Goal: Task Accomplishment & Management: Complete application form

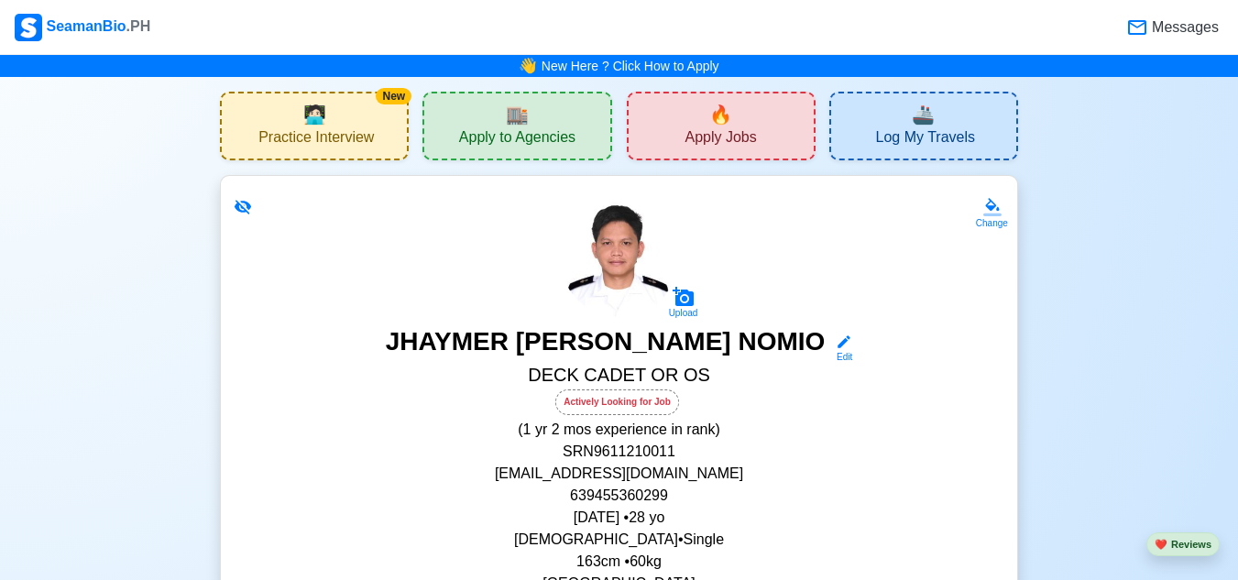
click at [756, 119] on div "🔥 Apply Jobs" at bounding box center [721, 126] width 189 height 69
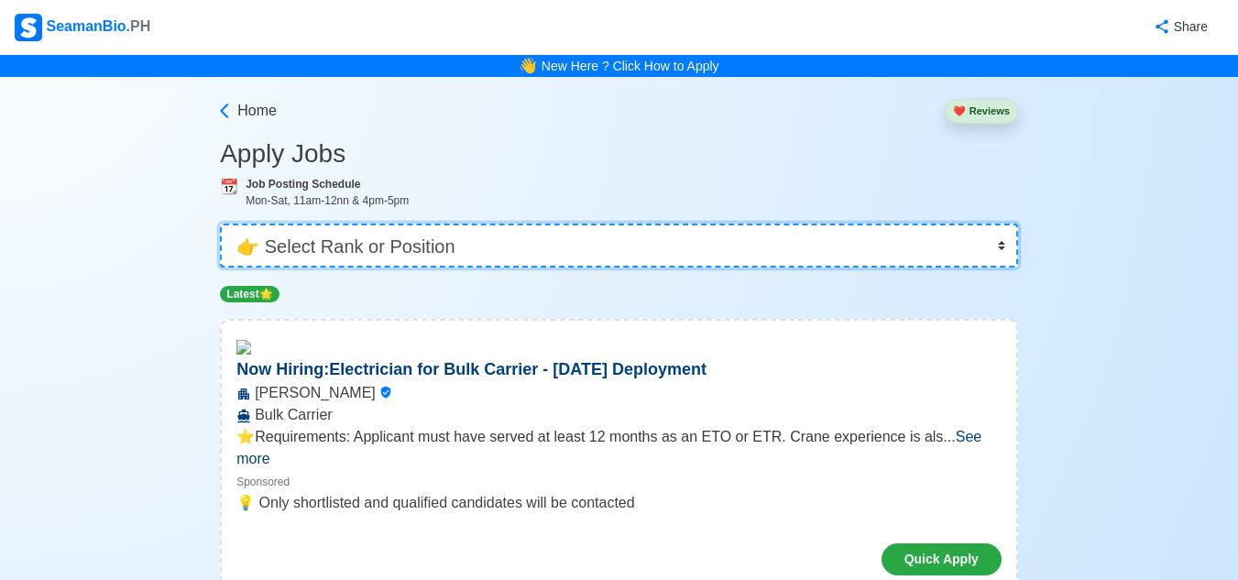
click at [986, 241] on select "👉 Select Rank or Position Master Chief Officer 2nd Officer 3rd Officer Junior O…" at bounding box center [619, 246] width 798 height 44
select select "Ordinary [PERSON_NAME]"
click at [222, 224] on select "👉 Select Rank or Position Master Chief Officer 2nd Officer 3rd Officer Junior O…" at bounding box center [619, 246] width 798 height 44
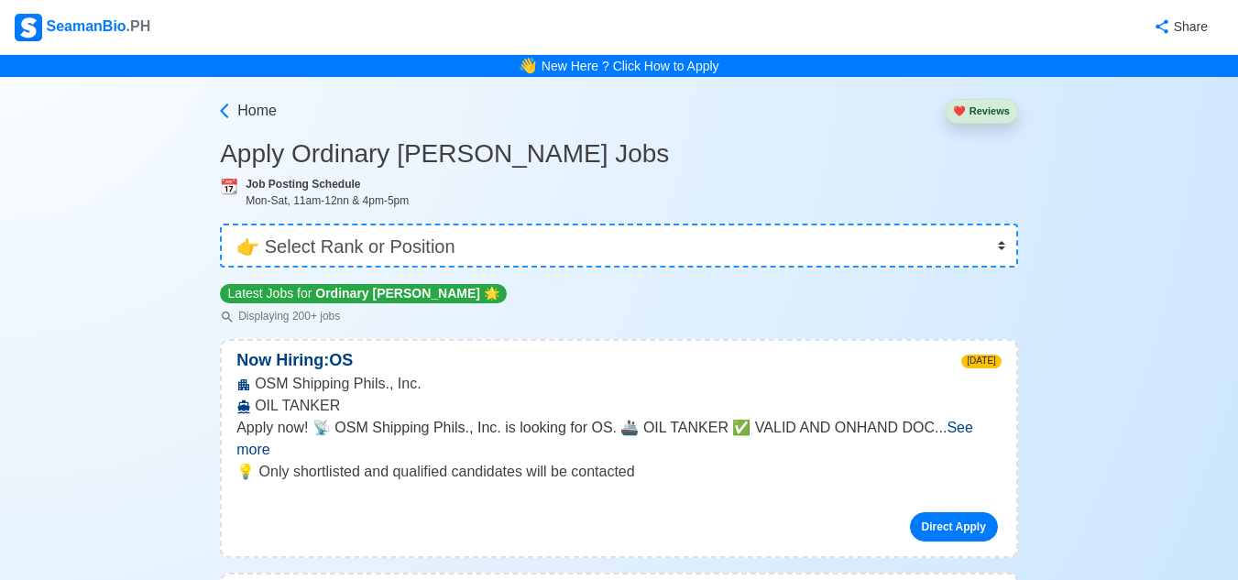
click at [969, 426] on span "See more" at bounding box center [604, 439] width 737 height 38
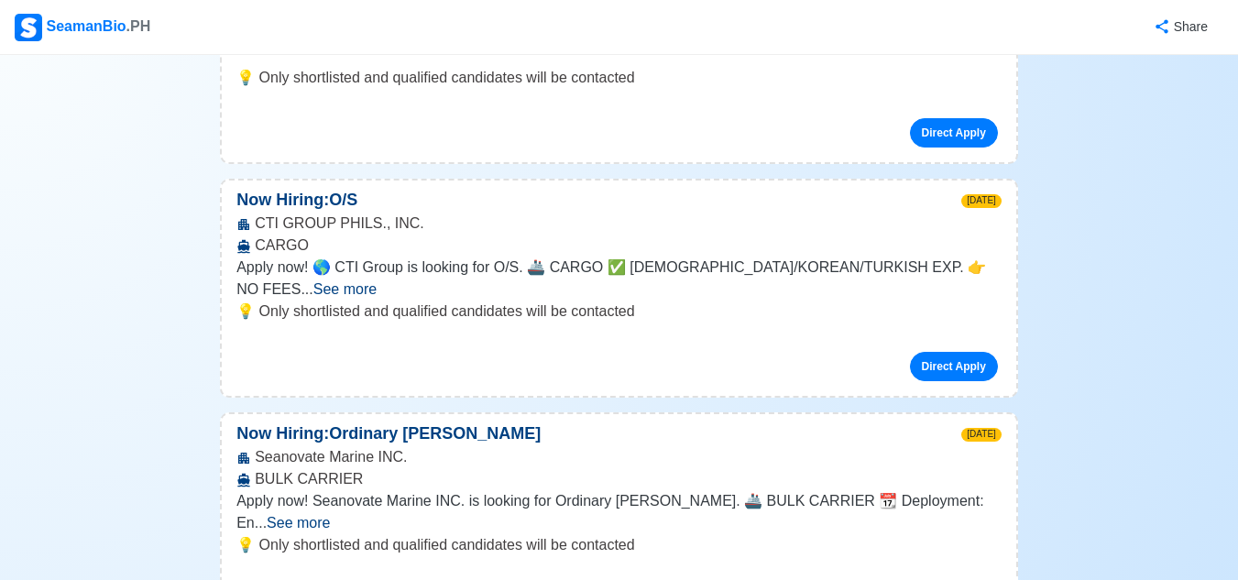
scroll to position [550, 0]
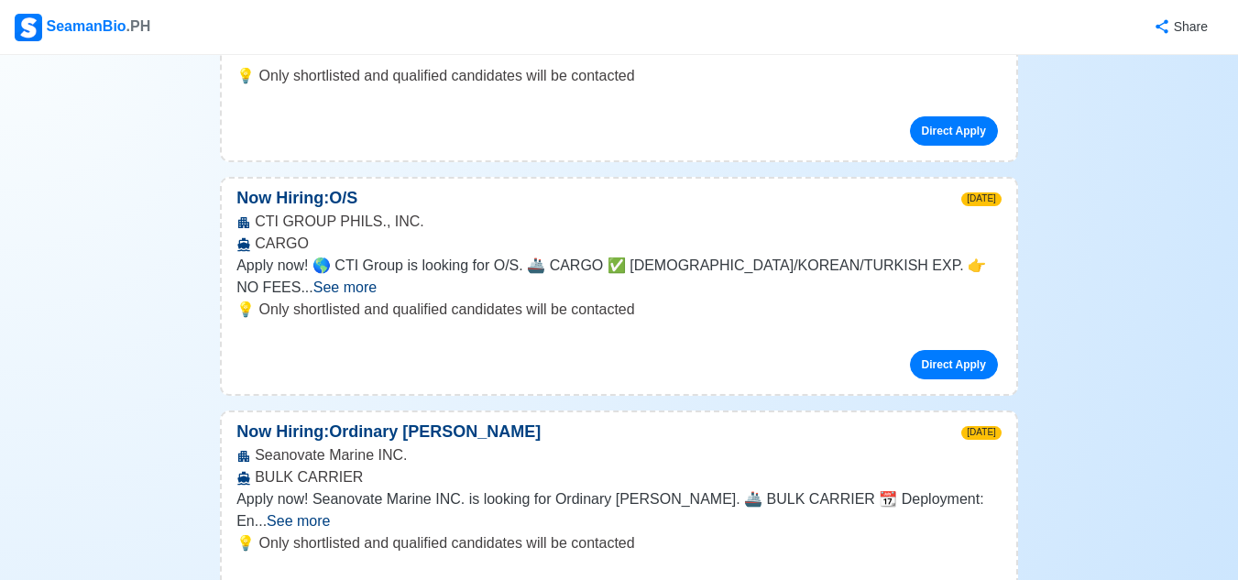
click at [377, 279] on span "See more" at bounding box center [344, 287] width 63 height 16
